Goal: Task Accomplishment & Management: Manage account settings

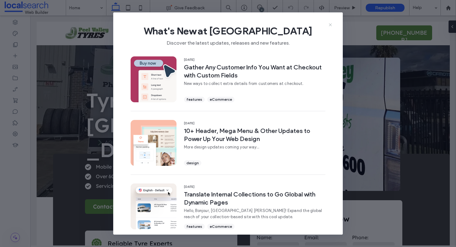
click at [330, 23] on icon at bounding box center [330, 24] width 5 height 5
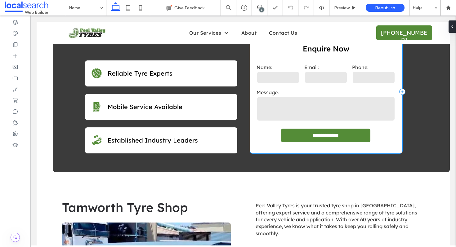
scroll to position [149, 0]
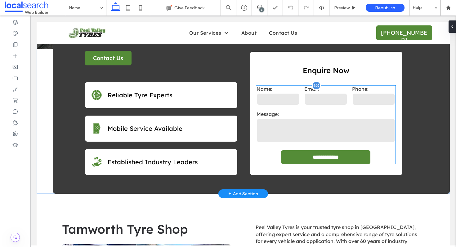
click at [298, 117] on label "Message:" at bounding box center [325, 114] width 139 height 6
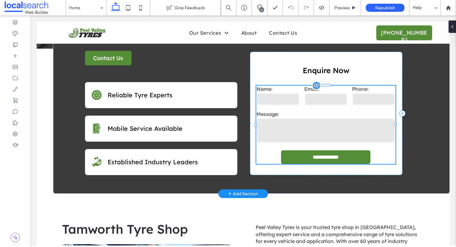
click at [298, 117] on label "Message:" at bounding box center [325, 114] width 139 height 6
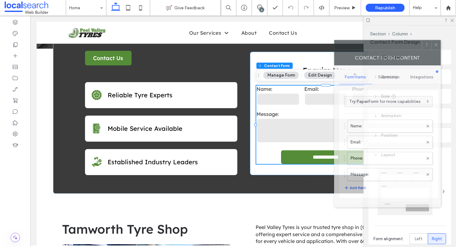
drag, startPoint x: 385, startPoint y: 47, endPoint x: 346, endPoint y: 49, distance: 39.1
click at [347, 49] on div at bounding box center [377, 44] width 87 height 9
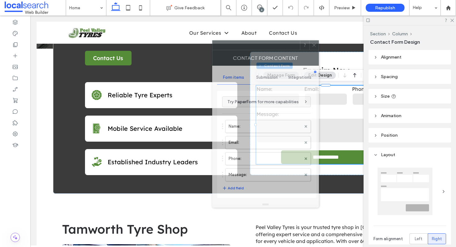
drag, startPoint x: 346, startPoint y: 49, endPoint x: 253, endPoint y: 45, distance: 93.4
click at [253, 46] on div at bounding box center [255, 45] width 87 height 9
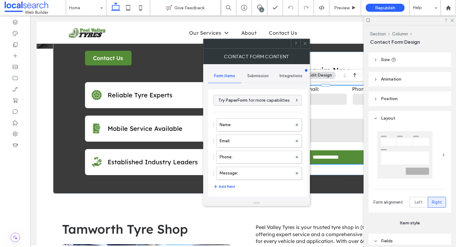
scroll to position [38, 0]
click at [383, 115] on span "Layout" at bounding box center [388, 116] width 14 height 5
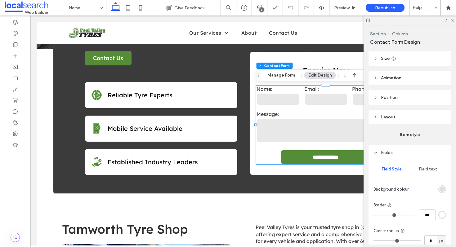
click at [383, 153] on span "Fields" at bounding box center [387, 152] width 12 height 5
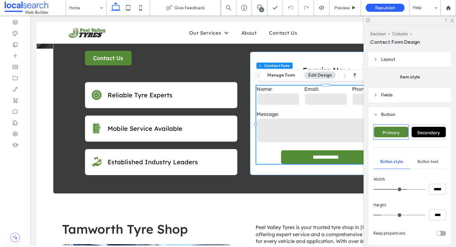
click at [382, 113] on span "Button" at bounding box center [388, 114] width 14 height 5
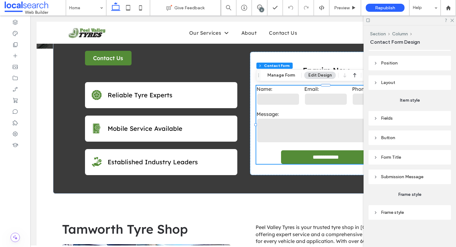
scroll to position [72, 0]
click at [388, 181] on header "Submission Message" at bounding box center [409, 177] width 82 height 15
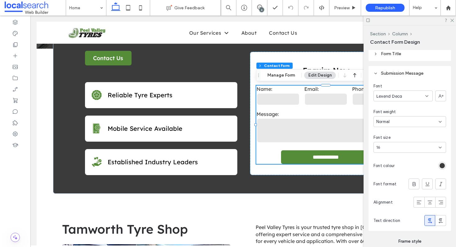
scroll to position [177, 0]
click at [283, 78] on button "Manage Form" at bounding box center [281, 75] width 36 height 7
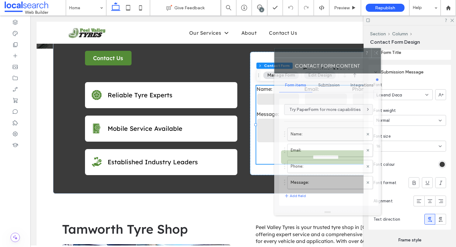
drag, startPoint x: 387, startPoint y: 47, endPoint x: 298, endPoint y: 55, distance: 89.4
click at [298, 55] on div at bounding box center [317, 52] width 87 height 9
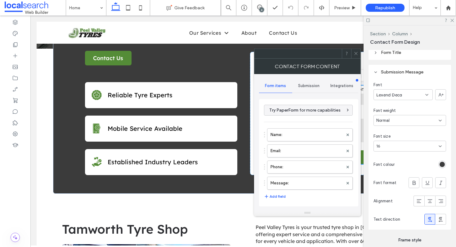
click at [308, 84] on span "Submission" at bounding box center [308, 85] width 21 height 5
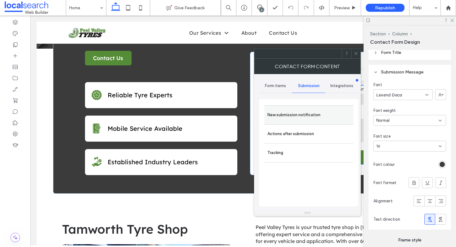
click at [312, 105] on div "New submission notification" at bounding box center [308, 114] width 89 height 19
click at [313, 112] on label "New submission notification" at bounding box center [308, 115] width 83 height 12
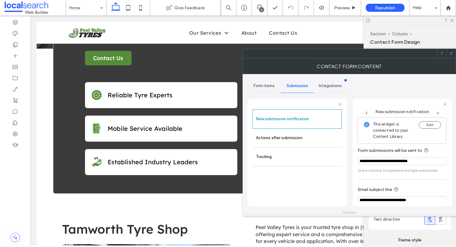
scroll to position [33, 0]
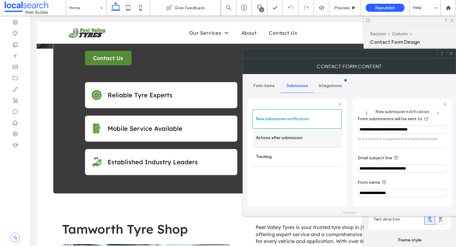
click at [289, 139] on label "Actions after submission" at bounding box center [297, 138] width 83 height 12
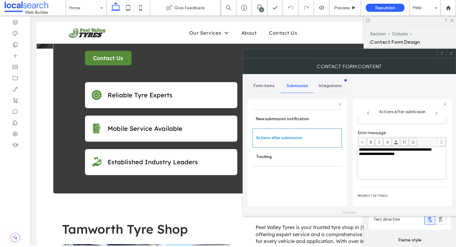
scroll to position [75, 0]
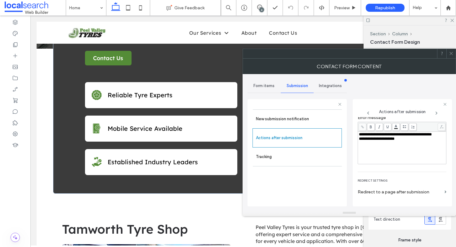
click at [454, 52] on div at bounding box center [450, 53] width 9 height 9
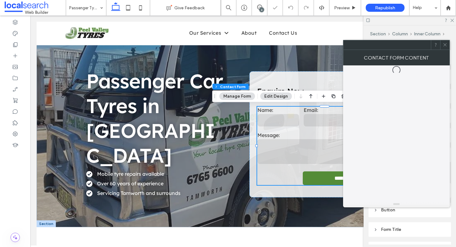
type input "*"
type input "***"
type input "*"
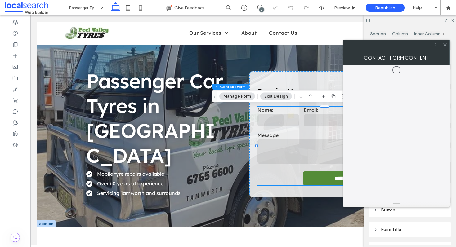
type input "*"
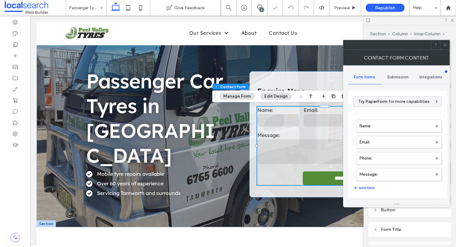
click at [400, 86] on div "**********" at bounding box center [397, 143] width 99 height 115
click at [397, 75] on span "Submission" at bounding box center [397, 77] width 21 height 5
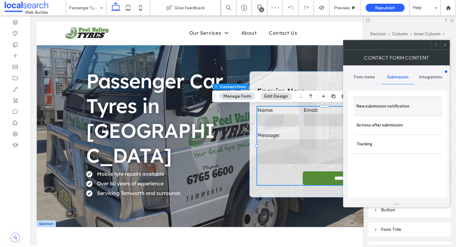
click at [385, 110] on label "New submission notification" at bounding box center [397, 106] width 83 height 12
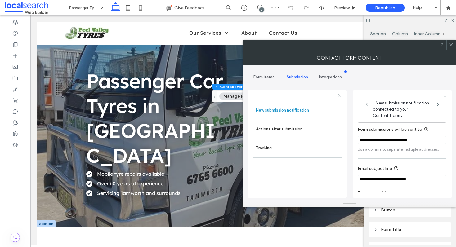
scroll to position [33, 0]
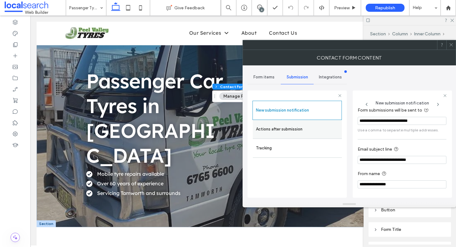
click at [316, 124] on label "Actions after submission" at bounding box center [297, 129] width 83 height 12
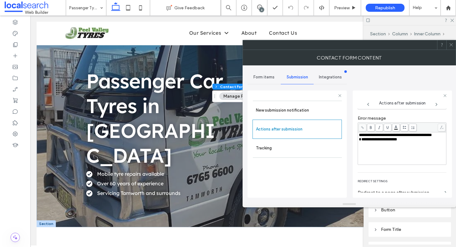
scroll to position [76, 0]
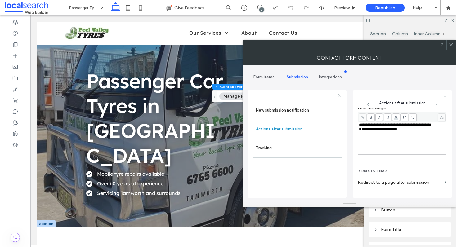
click at [450, 44] on icon at bounding box center [451, 44] width 5 height 5
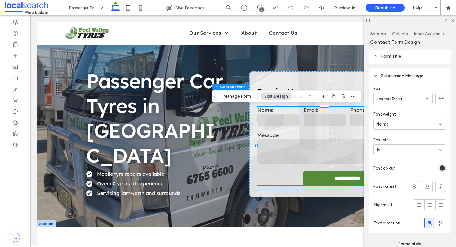
scroll to position [175, 0]
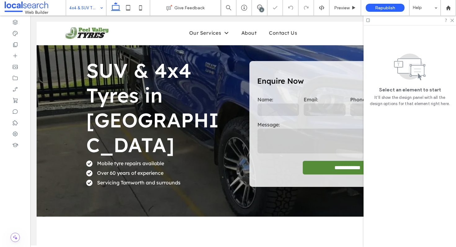
click at [288, 130] on textarea at bounding box center [324, 141] width 135 height 25
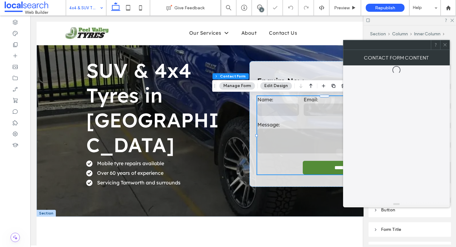
type input "*"
type input "***"
type input "*"
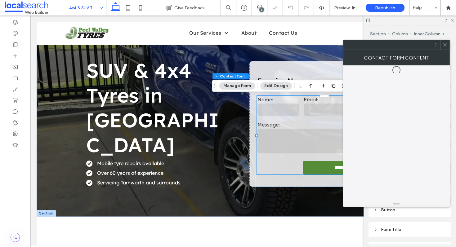
type input "*"
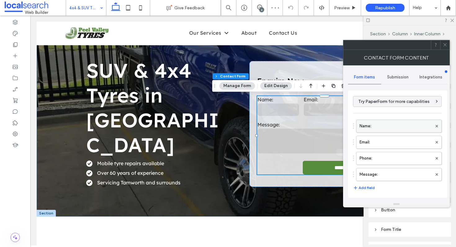
click at [390, 123] on label "Name:" at bounding box center [395, 126] width 73 height 12
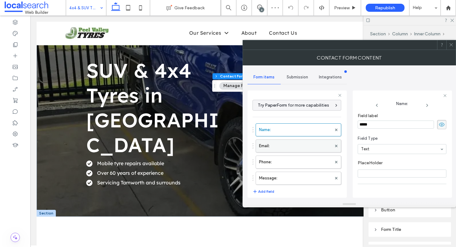
click at [299, 144] on label "Email:" at bounding box center [295, 146] width 73 height 12
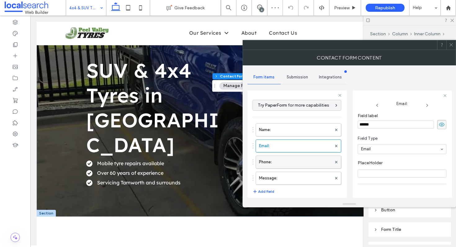
click at [295, 162] on label "Phone:" at bounding box center [295, 162] width 73 height 12
click at [291, 174] on label "Message:" at bounding box center [295, 178] width 73 height 12
type input "**"
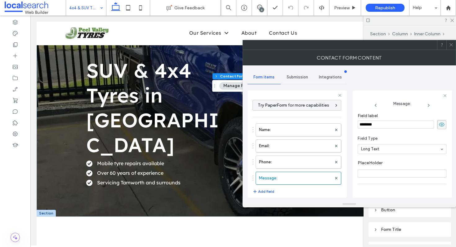
click at [301, 77] on span "Submission" at bounding box center [296, 77] width 21 height 5
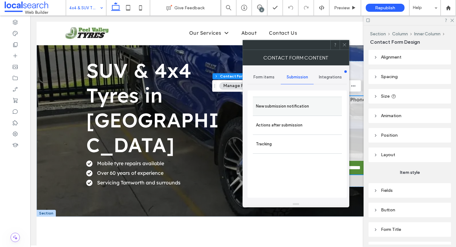
click at [301, 105] on label "New submission notification" at bounding box center [297, 106] width 83 height 12
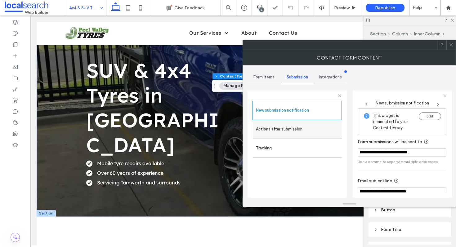
click at [299, 127] on label "Actions after submission" at bounding box center [297, 129] width 83 height 12
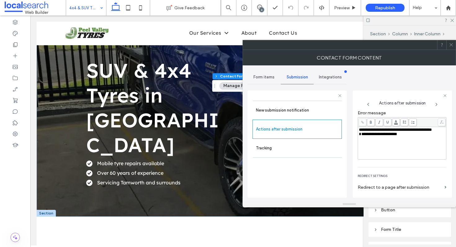
scroll to position [107, 0]
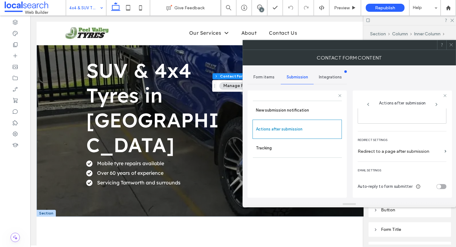
click at [450, 46] on use at bounding box center [450, 44] width 3 height 3
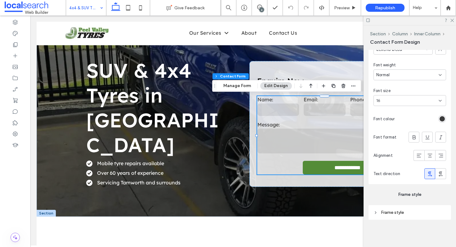
scroll to position [189, 0]
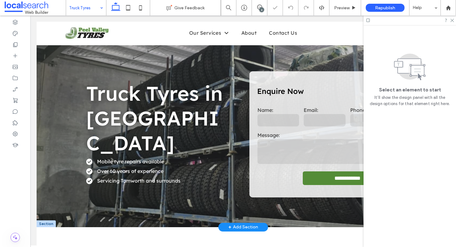
click at [298, 119] on input "text" at bounding box center [278, 120] width 42 height 12
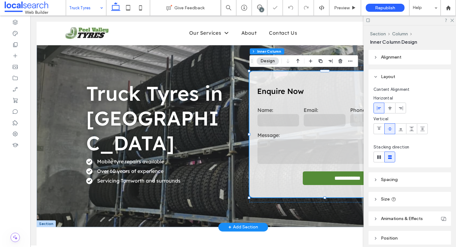
click at [298, 119] on input "text" at bounding box center [278, 120] width 42 height 12
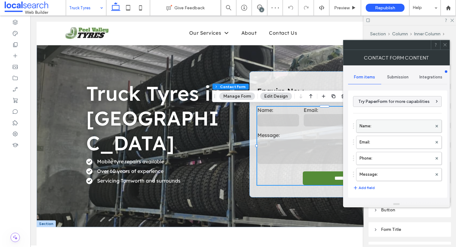
click at [375, 126] on label "Name:" at bounding box center [395, 126] width 73 height 12
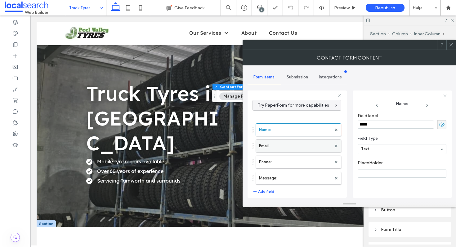
click at [309, 151] on label "Email:" at bounding box center [295, 146] width 73 height 12
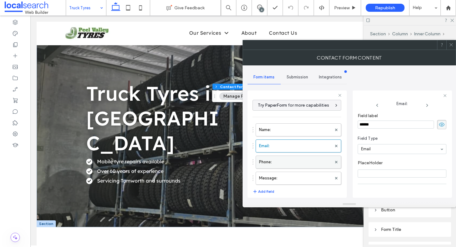
click at [308, 162] on label "Phone:" at bounding box center [295, 162] width 73 height 12
click at [311, 175] on label "Message:" at bounding box center [295, 178] width 73 height 12
type input "**"
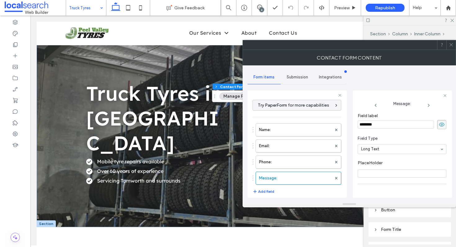
click at [301, 76] on span "Submission" at bounding box center [296, 77] width 21 height 5
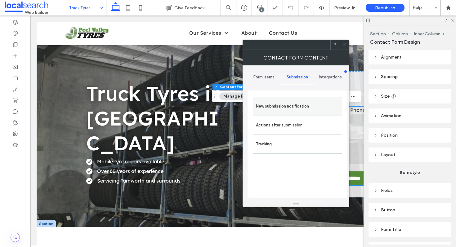
click at [287, 103] on label "New submission notification" at bounding box center [297, 106] width 83 height 12
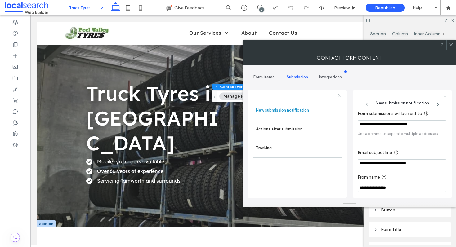
scroll to position [33, 0]
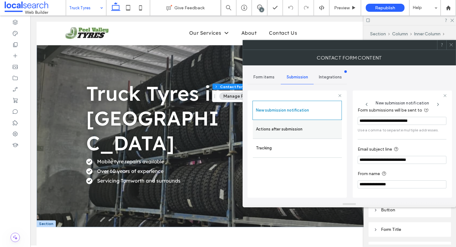
click at [296, 127] on label "Actions after submission" at bounding box center [297, 129] width 83 height 12
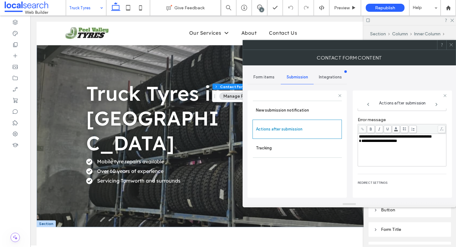
scroll to position [107, 0]
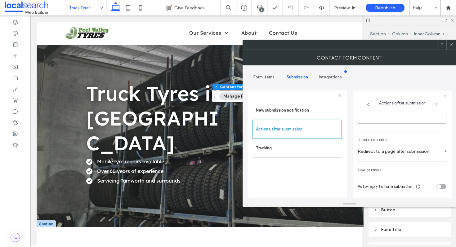
click at [453, 45] on div at bounding box center [450, 44] width 9 height 9
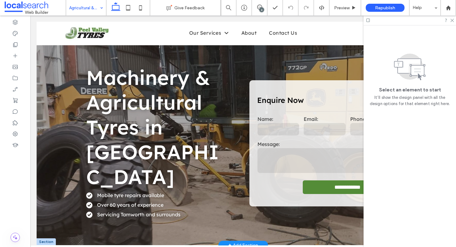
click at [246, 109] on div "**********" at bounding box center [243, 134] width 413 height 224
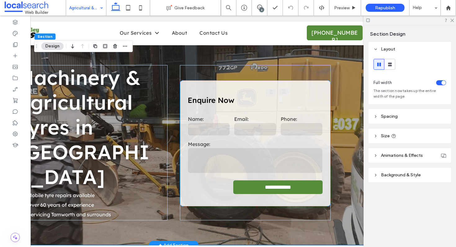
scroll to position [0, 92]
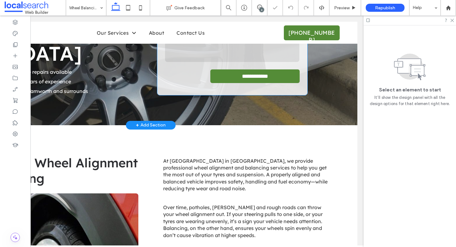
scroll to position [116, 0]
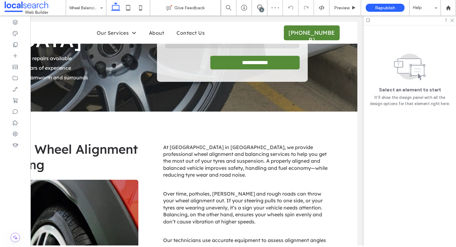
click at [98, 8] on div "Wheel Balancing & Alignment" at bounding box center [86, 8] width 40 height 16
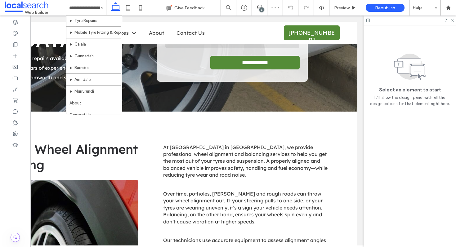
scroll to position [88, 0]
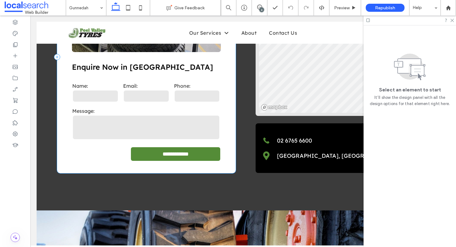
scroll to position [1188, 0]
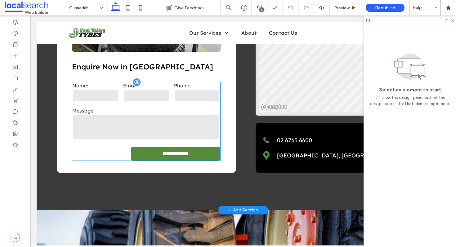
click at [157, 105] on div "Message:" at bounding box center [146, 124] width 152 height 38
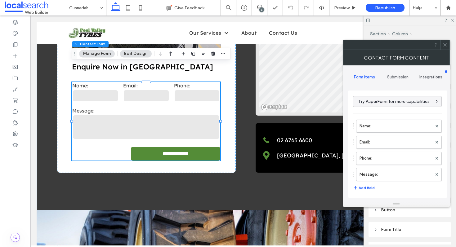
click at [397, 78] on span "Submission" at bounding box center [397, 77] width 21 height 5
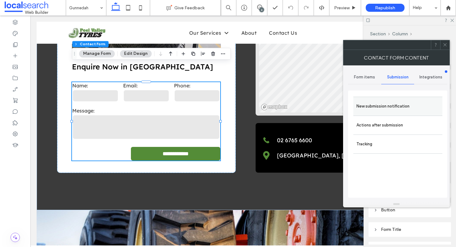
click at [393, 107] on label "New submission notification" at bounding box center [397, 106] width 83 height 12
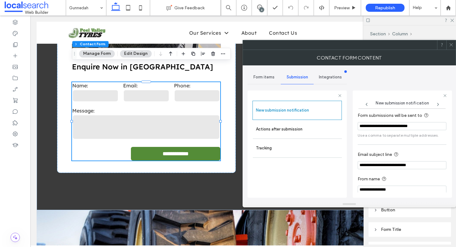
scroll to position [33, 0]
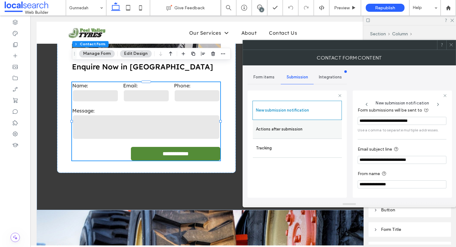
click at [295, 125] on label "Actions after submission" at bounding box center [297, 129] width 83 height 12
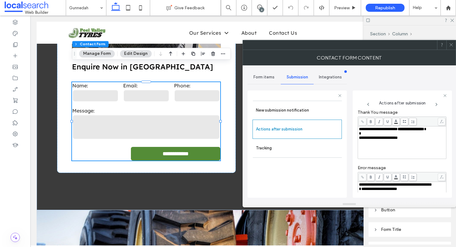
scroll to position [16, 0]
click at [452, 46] on icon at bounding box center [451, 44] width 5 height 5
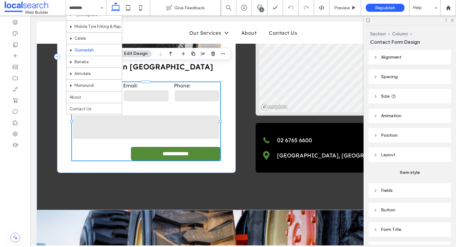
scroll to position [94, 0]
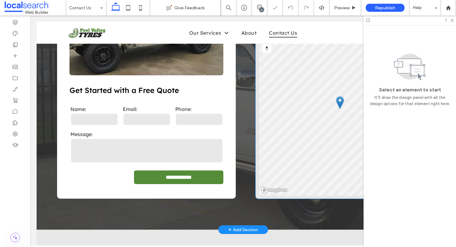
scroll to position [191, 0]
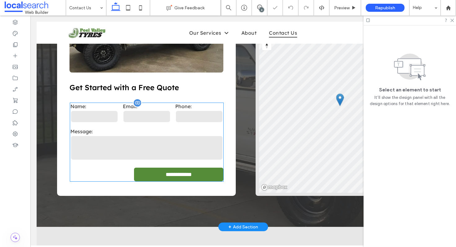
click at [149, 144] on textarea at bounding box center [146, 147] width 153 height 25
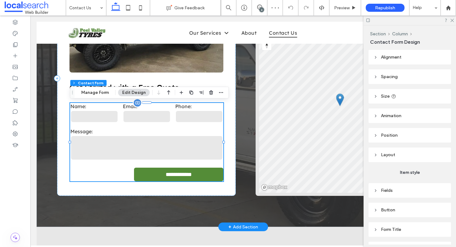
type input "*"
type input "***"
type input "*"
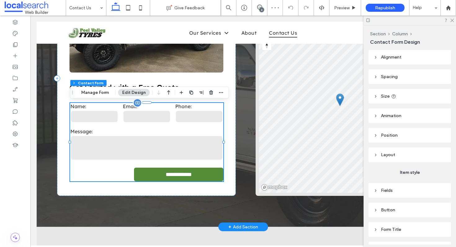
type input "***"
type input "*"
click at [149, 144] on textarea at bounding box center [146, 147] width 153 height 25
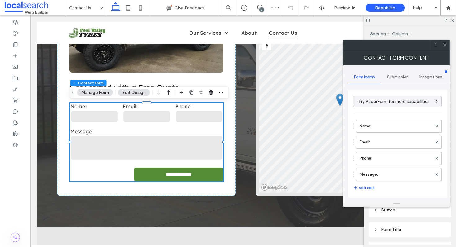
click at [400, 77] on span "Submission" at bounding box center [397, 77] width 21 height 5
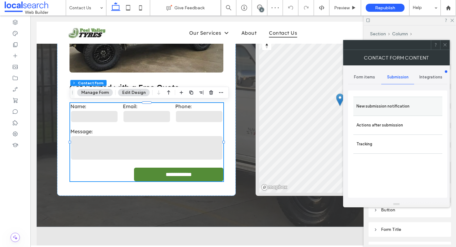
click at [390, 105] on label "New submission notification" at bounding box center [397, 106] width 83 height 12
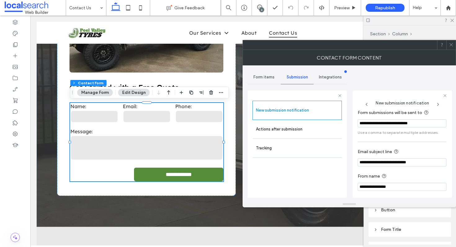
scroll to position [33, 0]
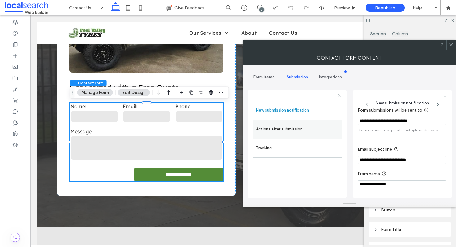
click at [314, 126] on label "Actions after submission" at bounding box center [297, 129] width 83 height 12
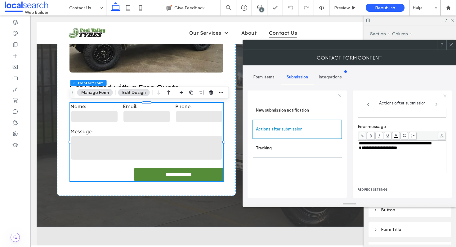
scroll to position [59, 0]
click at [453, 44] on icon at bounding box center [451, 44] width 5 height 5
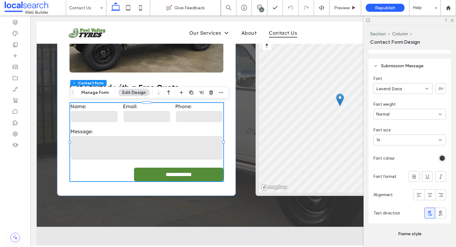
scroll to position [181, 0]
